Goal: Find specific page/section

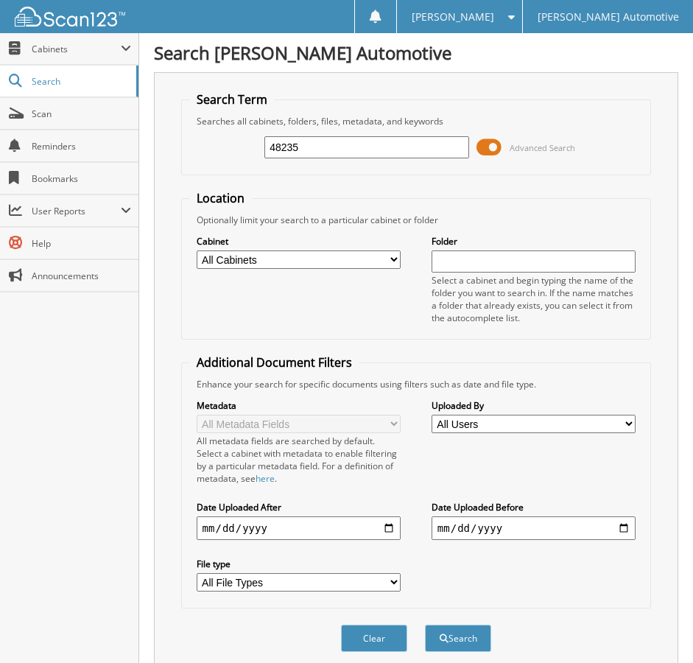
type input "48235"
click at [425, 624] on button "Search" at bounding box center [458, 637] width 66 height 27
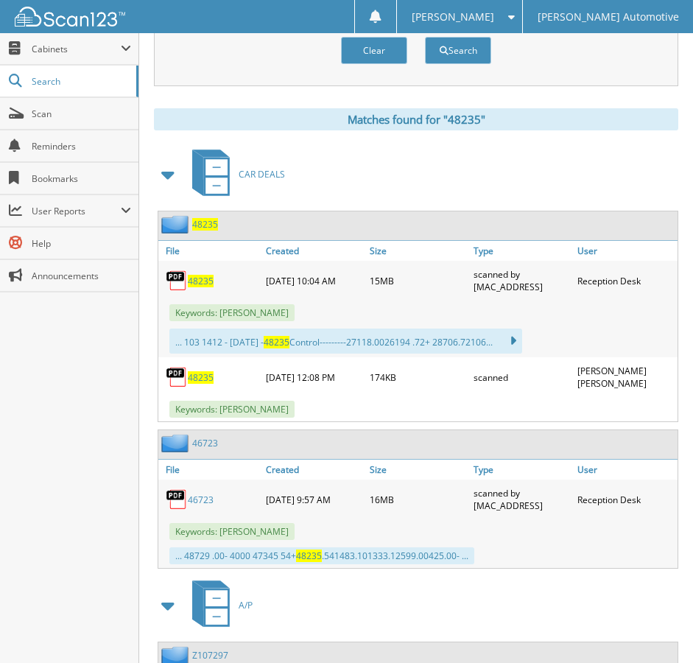
scroll to position [589, 0]
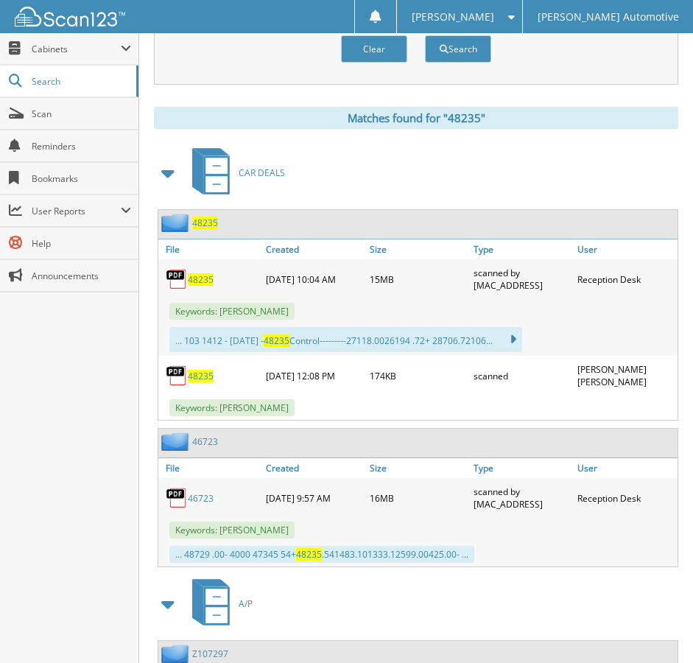
click at [202, 276] on span "48235" at bounding box center [201, 279] width 26 height 13
click at [72, 114] on span "Scan" at bounding box center [81, 114] width 99 height 13
